Goal: Check status: Check status

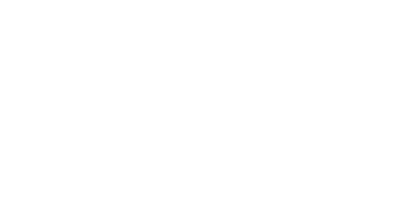
select select "US"
select select "EA"
select select "USD"
select select "US"
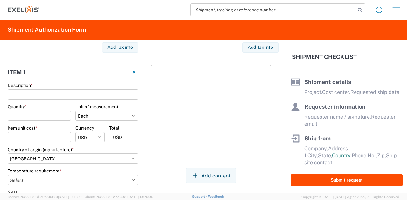
scroll to position [402, 0]
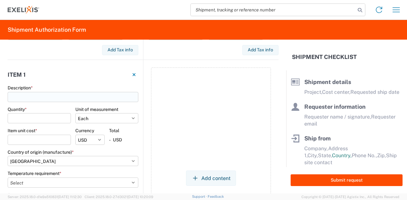
click at [62, 98] on input "Description *" at bounding box center [73, 97] width 131 height 10
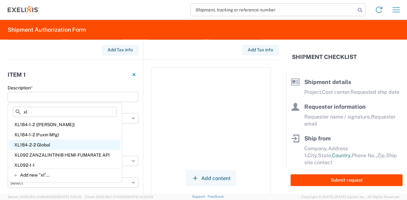
type input "xl"
click at [36, 144] on div "XL184-2-2 Global" at bounding box center [64, 145] width 111 height 10
type input "XL184-2-2 Global"
select select "KGS"
select select "USD"
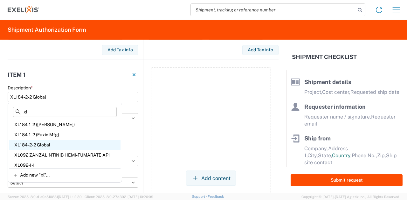
select select "IN"
select select "FROM_15_TO_25"
type input "XL-10004"
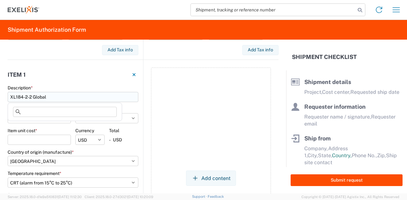
click at [60, 97] on input "XL184-2-2 Global" at bounding box center [73, 97] width 131 height 10
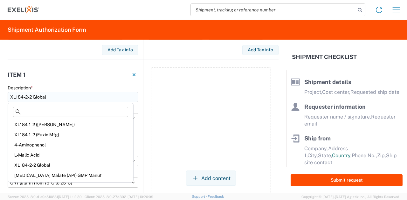
click at [60, 97] on input "XL184-2-2 Global" at bounding box center [73, 97] width 131 height 10
click at [41, 146] on div "4-Aminophenol" at bounding box center [70, 145] width 123 height 10
type input "4-Aminophenol"
select select "KGS"
type input "66.7"
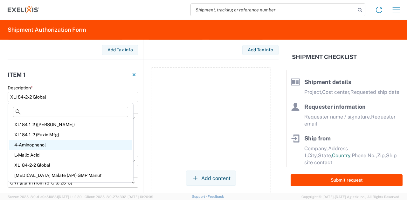
select select "USD"
select select "CN"
select select
type input "XL-10002"
select select "III"
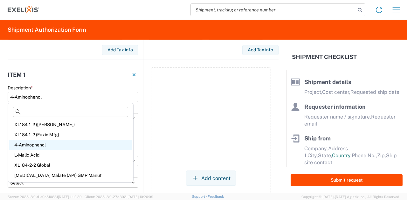
select select "LBS"
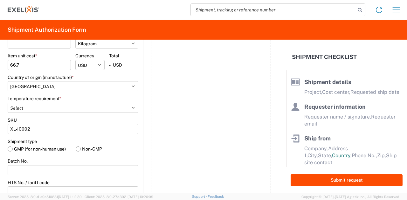
scroll to position [477, 0]
click at [79, 104] on select "Select -15°C to -25°C -120°C to -190°C (LN2,DV10) -20°C to -80°C -2°C to -8°C -…" at bounding box center [73, 108] width 131 height 10
select select "FROM_15_TO_25"
click at [8, 103] on select "Select -15°C to -25°C -120°C to -190°C (LN2,DV10) -20°C to -80°C -2°C to -8°C -…" at bounding box center [73, 108] width 131 height 10
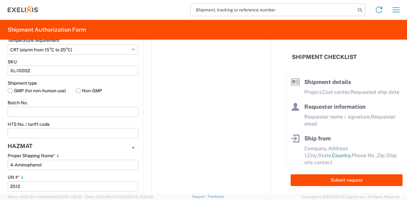
scroll to position [540, 0]
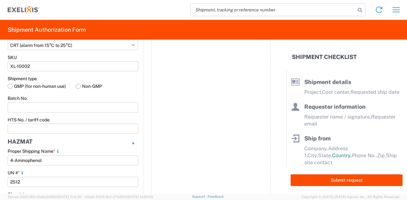
click at [38, 87] on label "GMP (for non-human use)" at bounding box center [39, 87] width 63 height 10
click at [0, 0] on input "GMP (for non-human use)" at bounding box center [0, 0] width 0 height 0
click at [39, 129] on input "HTS No. / tariff code" at bounding box center [73, 129] width 131 height 10
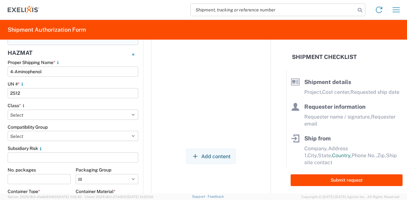
scroll to position [628, 0]
click at [81, 115] on select "Select 1 Explosive 1.1 Explosive 1.2 Explosive 1.3 Explosive 1.4 Explosive 1.5 …" at bounding box center [73, 116] width 131 height 10
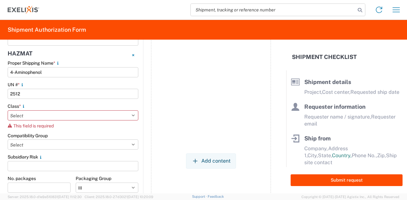
click at [160, 104] on div "Add content" at bounding box center [211, 161] width 120 height 640
click at [102, 104] on div "Class *" at bounding box center [73, 107] width 131 height 6
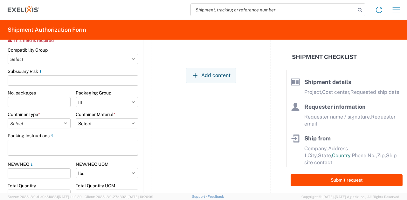
scroll to position [715, 0]
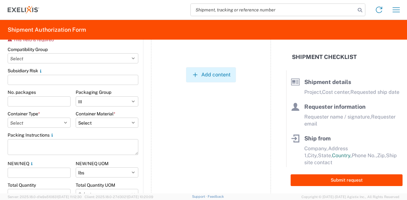
click at [206, 73] on button "Add content" at bounding box center [211, 74] width 50 height 15
select select "EA"
select select "USD"
select select "US"
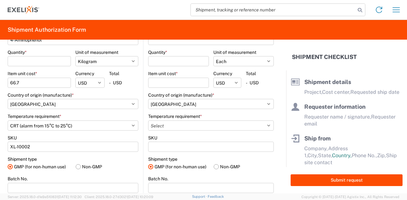
scroll to position [414, 0]
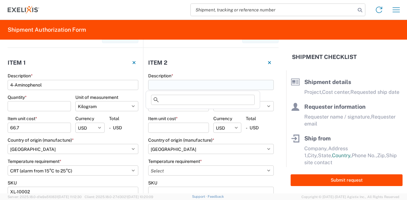
click at [157, 89] on input "Description *" at bounding box center [211, 85] width 126 height 10
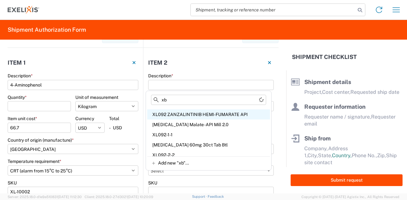
scroll to position [0, 0]
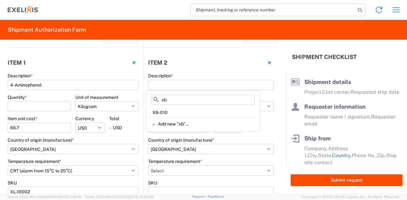
type input "x"
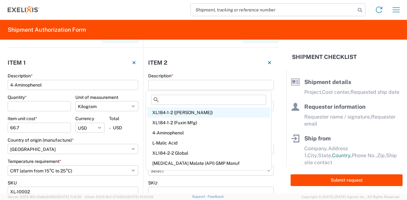
click at [163, 112] on div "XL184-1-2 (Navin)" at bounding box center [208, 113] width 123 height 10
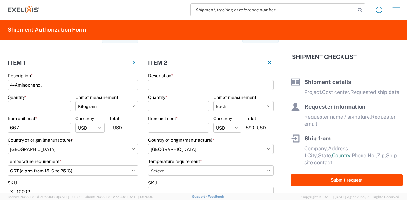
type input "XL184-1-2 (Navin)"
type input "1"
select select "KGS"
type input "590"
select select "USD"
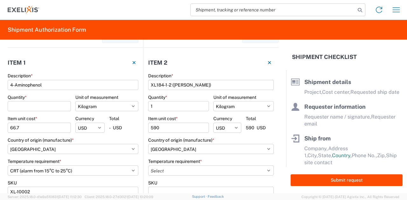
select select "IN"
select select
click at [187, 89] on input "XL184-1-2 (Navin)" at bounding box center [211, 85] width 126 height 10
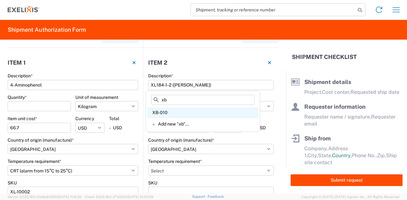
type input "xb"
click at [165, 111] on div "XB-010" at bounding box center [202, 113] width 111 height 10
type input "XB-010"
select select "EA"
select select "USD"
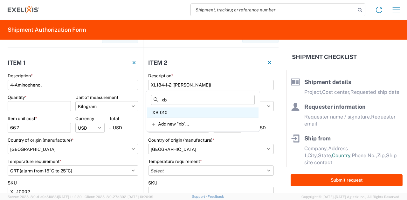
select select "CN"
select select
type input "XB-010"
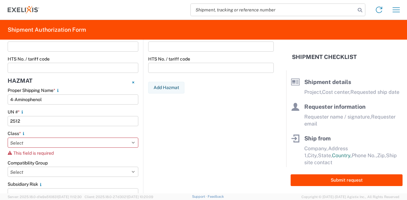
scroll to position [601, 0]
click at [100, 143] on select "Select 1 Explosive 1.1 Explosive 1.2 Explosive 1.3 Explosive 1.4 Explosive 1.5 …" at bounding box center [73, 143] width 131 height 10
click at [101, 149] on div "Class * Select 1 Explosive 1.1 Explosive 1.2 Explosive 1.3 Explosive 1.4 Explos…" at bounding box center [73, 143] width 131 height 25
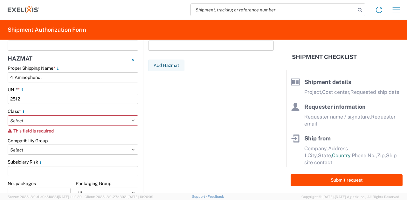
scroll to position [623, 0]
click at [61, 121] on select "Select 1 Explosive 1.1 Explosive 1.2 Explosive 1.3 Explosive 1.4 Explosive 1.5 …" at bounding box center [73, 121] width 131 height 10
click at [8, 116] on select "Select 1 Explosive 1.1 Explosive 1.2 Explosive 1.3 Explosive 1.4 Explosive 1.5 …" at bounding box center [73, 121] width 131 height 10
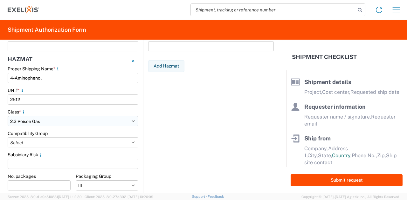
click at [69, 121] on select "Select 1 Explosive 1.1 Explosive 1.2 Explosive 1.3 Explosive 1.4 Explosive 1.5 …" at bounding box center [73, 121] width 131 height 10
select select "6.1 Poison Inhalation Hazard"
click at [8, 116] on select "Select 1 Explosive 1.1 Explosive 1.2 Explosive 1.3 Explosive 1.4 Explosive 1.5 …" at bounding box center [73, 121] width 131 height 10
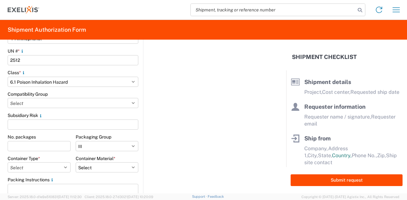
scroll to position [675, 0]
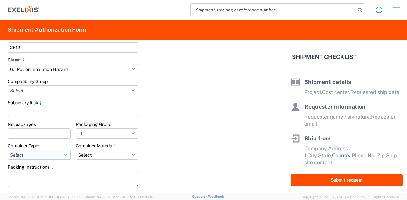
click at [52, 156] on select "Select 5 - Bags 4 - Boxes 6 - Composite Packaging 1 - Drums 3 - Jerricans None …" at bounding box center [39, 155] width 63 height 10
click at [156, 121] on agx-package-info-widget-v2 "Item 2 Description * XB-010 Quantity * Unit of measurement Select Bag Bottle Bl…" at bounding box center [210, 114] width 135 height 655
click at [58, 157] on select "Select 5 - Bags 4 - Boxes 6 - Composite Packaging 1 - Drums 3 - Jerricans None …" at bounding box center [39, 155] width 63 height 10
select select "DRUMS"
click at [8, 150] on select "Select 5 - Bags 4 - Boxes 6 - Composite Packaging 1 - Drums 3 - Jerricans None …" at bounding box center [39, 155] width 63 height 10
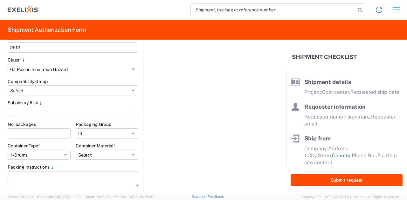
click at [187, 130] on agx-package-info-widget-v2 "Item 2 Description * XB-010 Quantity * Unit of measurement Select Bag Bottle Bl…" at bounding box center [210, 110] width 135 height 647
click at [130, 153] on select "Select B - Aluminum G - Fiberboard P - Glass, porcelain or stoneware (not used …" at bounding box center [107, 155] width 63 height 10
select select "PLASTIC_MATERIAL"
click at [76, 150] on select "Select B - Aluminum G - Fiberboard P - Glass, porcelain or stoneware (not used …" at bounding box center [107, 155] width 63 height 10
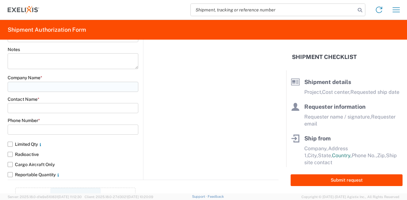
scroll to position [928, 0]
click at [76, 90] on input "text" at bounding box center [73, 88] width 131 height 10
click at [74, 107] on div "Contact Name *" at bounding box center [73, 105] width 131 height 17
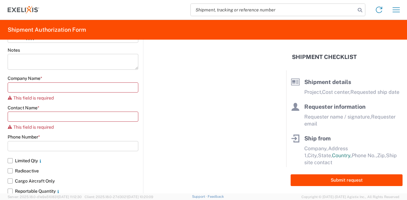
click at [118, 89] on input "text" at bounding box center [73, 88] width 131 height 10
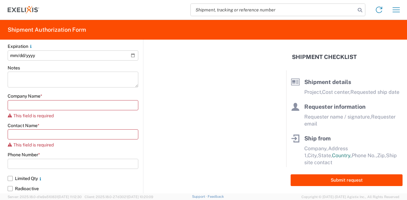
scroll to position [911, 0]
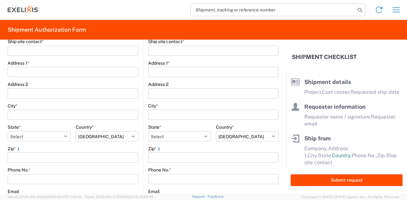
scroll to position [196, 0]
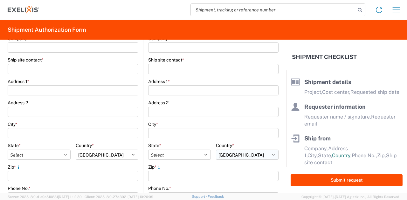
click at [242, 157] on select "Select Afghanistan Åland Islands Albania Algeria American Samoa Andorra Angola …" at bounding box center [247, 155] width 63 height 10
click at [216, 150] on select "Select Afghanistan Åland Islands Albania Algeria American Samoa Andorra Angola …" at bounding box center [247, 155] width 63 height 10
click at [260, 143] on div "Country *" at bounding box center [247, 146] width 63 height 6
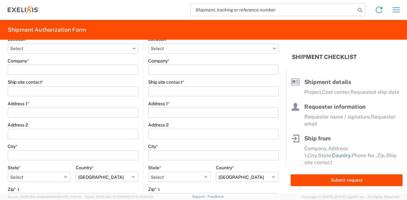
scroll to position [174, 0]
click at [241, 176] on select "Select Afghanistan Åland Islands Albania Algeria American Samoa Andorra Angola …" at bounding box center [247, 177] width 63 height 10
click at [216, 172] on select "Select Afghanistan Åland Islands Albania Algeria American Samoa Andorra Angola …" at bounding box center [247, 177] width 63 height 10
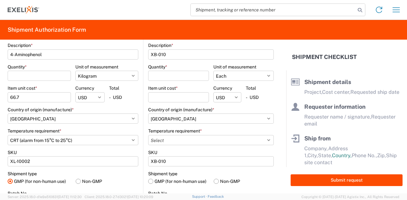
scroll to position [445, 0]
click at [179, 94] on input "Item unit cost *" at bounding box center [178, 97] width 61 height 10
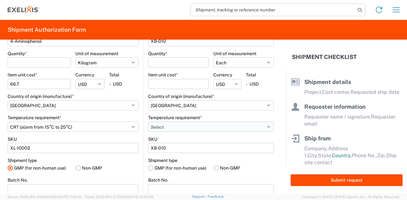
scroll to position [437, 0]
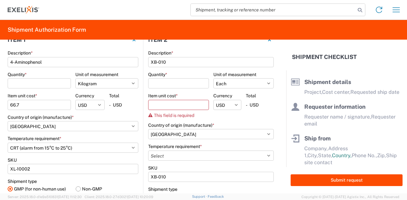
click at [217, 117] on main "Description * XB-010 Quantity * Unit of measurement Select Bag Bottle Blister P…" at bounding box center [210, 160] width 135 height 220
click at [217, 117] on agx-form-control-wrapper-v2 "Currency Select USD JPY GBP CAD EUR BRL COP" at bounding box center [227, 108] width 28 height 30
click at [193, 108] on input "Item unit cost *" at bounding box center [178, 105] width 61 height 10
click at [215, 121] on agx-form-control-wrapper-v2 "Currency Select USD JPY GBP CAD EUR BRL COP" at bounding box center [227, 108] width 28 height 30
click at [178, 107] on input "Item unit cost *" at bounding box center [178, 105] width 61 height 10
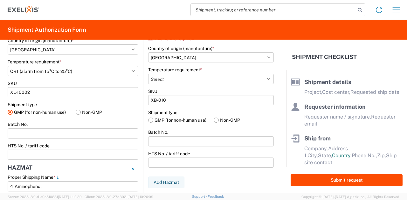
scroll to position [514, 0]
click at [196, 166] on input "HTS No. / tariff code" at bounding box center [211, 163] width 126 height 10
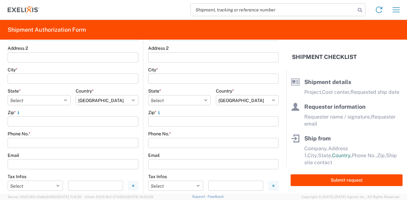
scroll to position [250, 0]
click at [255, 102] on select "Select Afghanistan Åland Islands Albania Algeria American Samoa Andorra Angola …" at bounding box center [247, 101] width 63 height 10
select select "TV"
click at [216, 96] on select "Select Afghanistan Åland Islands Albania Algeria American Samoa Andorra Angola …" at bounding box center [247, 101] width 63 height 10
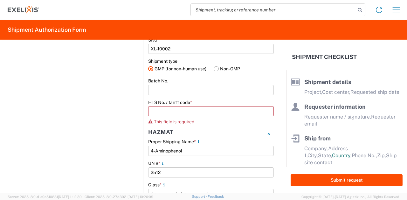
scroll to position [565, 0]
click at [187, 101] on label "HTS No. / tariff code *" at bounding box center [170, 103] width 44 height 6
click at [187, 107] on input "HTS No. / tariff code *" at bounding box center [211, 112] width 126 height 10
click at [187, 101] on label "HTS No. / tariff code *" at bounding box center [170, 103] width 44 height 6
click at [187, 107] on input "HTS No. / tariff code *" at bounding box center [211, 112] width 126 height 10
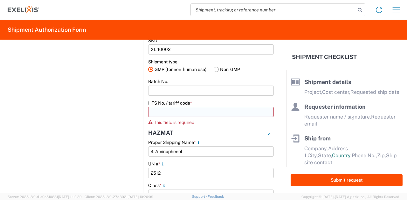
click at [195, 109] on input "HTS No. / tariff code *" at bounding box center [211, 112] width 126 height 10
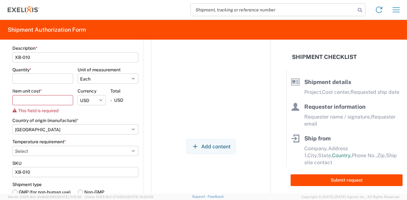
scroll to position [1122, 0]
drag, startPoint x: 91, startPoint y: 127, endPoint x: 217, endPoint y: 74, distance: 136.7
click at [217, 74] on div "Add content" at bounding box center [211, 146] width 120 height 238
click at [206, 146] on button "Add content" at bounding box center [211, 146] width 50 height 15
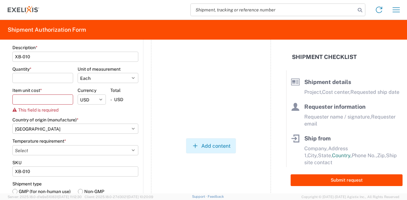
select select "EA"
select select "USD"
select select "US"
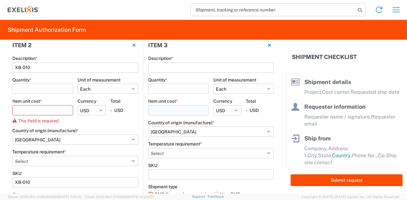
scroll to position [1111, 0]
click at [215, 68] on input "Description *" at bounding box center [211, 68] width 126 height 10
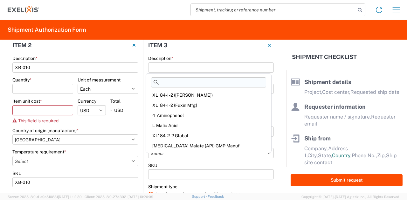
click at [184, 85] on input at bounding box center [208, 83] width 115 height 10
click at [184, 85] on input "x" at bounding box center [208, 83] width 115 height 10
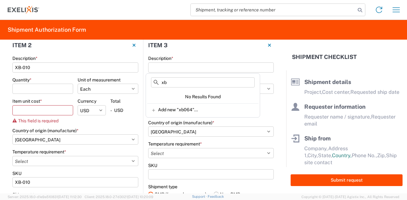
type input "x"
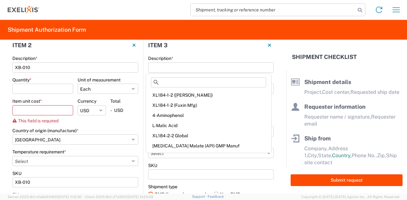
click at [275, 91] on form "Shipment details Project * Cost center * Select Accounting 10021 All Bottle 109…" at bounding box center [143, 117] width 286 height 154
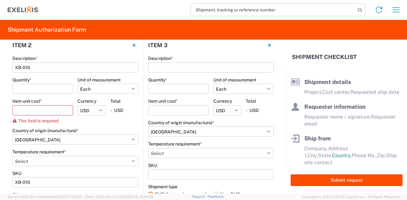
scroll to position [0, 0]
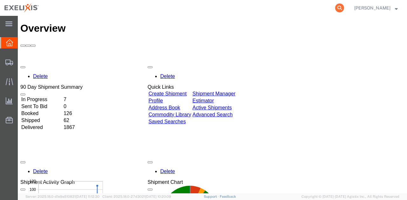
click at [344, 9] on icon at bounding box center [339, 7] width 9 height 9
click at [265, 12] on input "search" at bounding box center [238, 7] width 193 height 15
paste input "56706290"
type input "56706290"
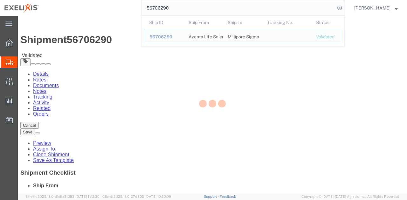
select select
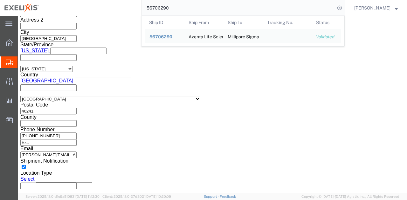
scroll to position [454, 0]
click button "Rate Shipment"
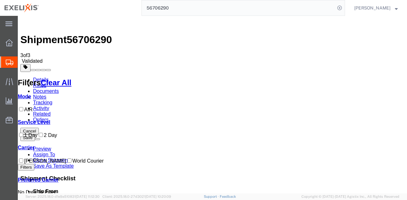
click at [31, 94] on icon at bounding box center [31, 96] width 0 height 5
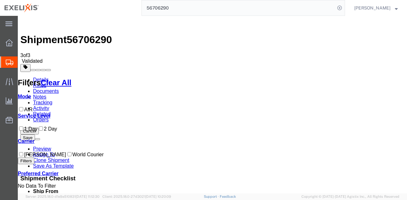
click at [31, 94] on icon at bounding box center [31, 96] width 0 height 5
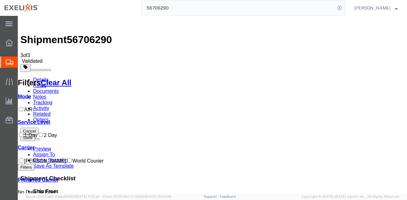
click at [37, 120] on div "Service Level 1 Day 2 Day" at bounding box center [62, 129] width 89 height 19
click at [38, 77] on link "Details" at bounding box center [41, 79] width 16 height 5
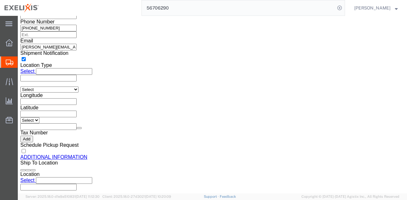
scroll to position [567, 0]
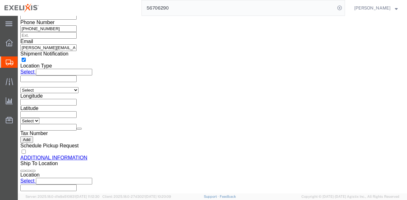
click select "Select Air Less than Truckload Multi-Leg Ocean Freight Rail Small Parcel Truckl…"
select select "LTL"
click select "Select Air Less than Truckload Multi-Leg Ocean Freight Rail Small Parcel Truckl…"
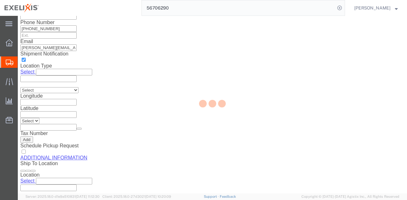
scroll to position [546, 0]
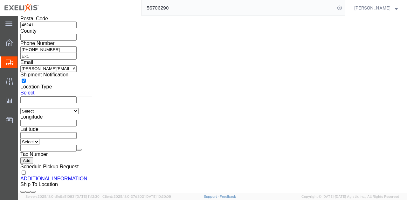
click button "Rate Shipment"
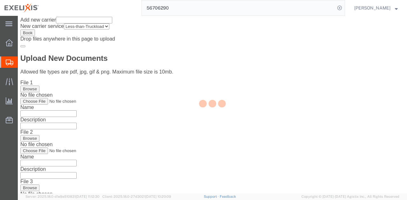
scroll to position [0, 0]
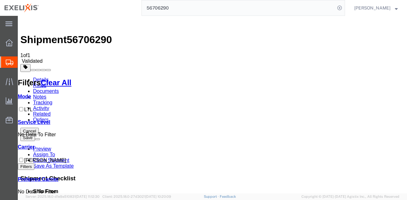
checkbox input "false"
